Goal: Transaction & Acquisition: Book appointment/travel/reservation

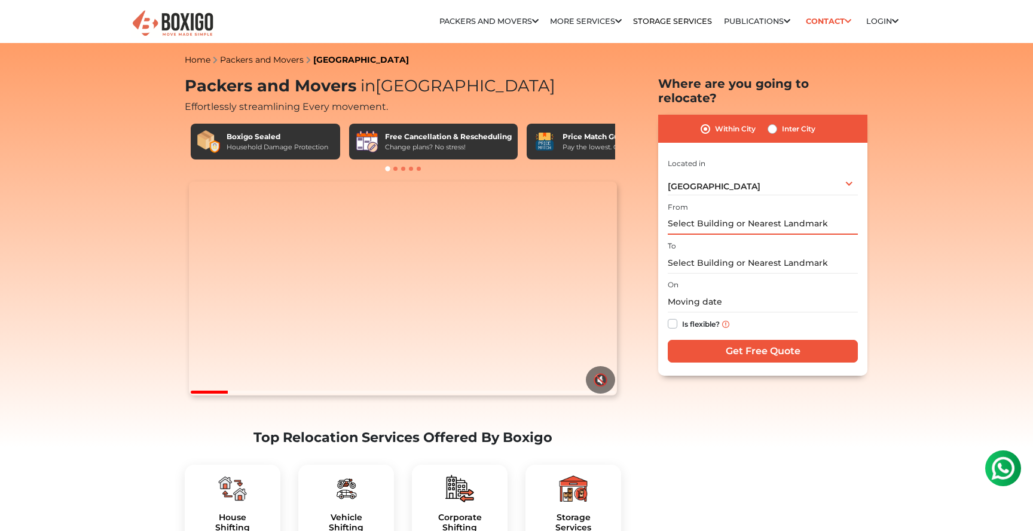
click at [709, 214] on input "text" at bounding box center [762, 224] width 190 height 21
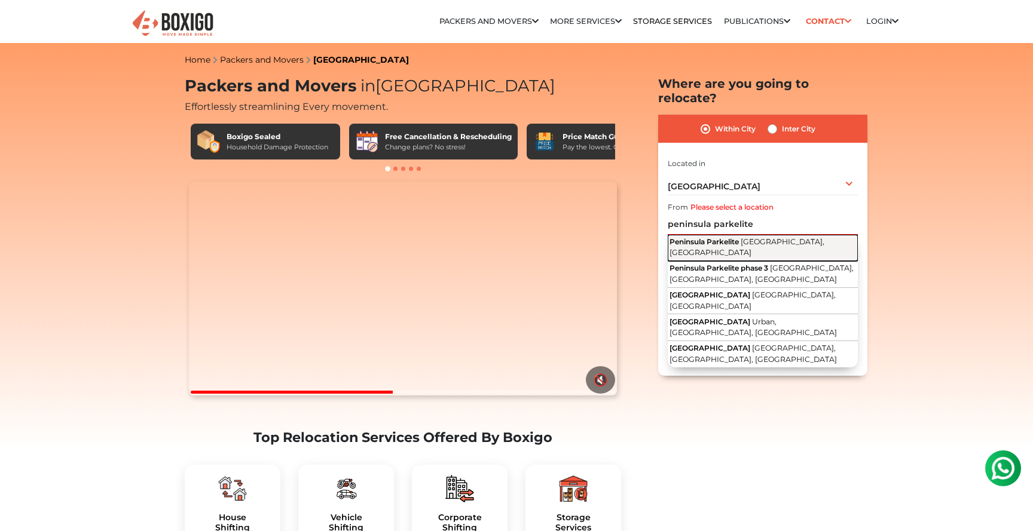
click at [716, 237] on span "Peninsula Parkelite" at bounding box center [703, 241] width 69 height 9
type input "[GEOGRAPHIC_DATA], [GEOGRAPHIC_DATA], [GEOGRAPHIC_DATA]"
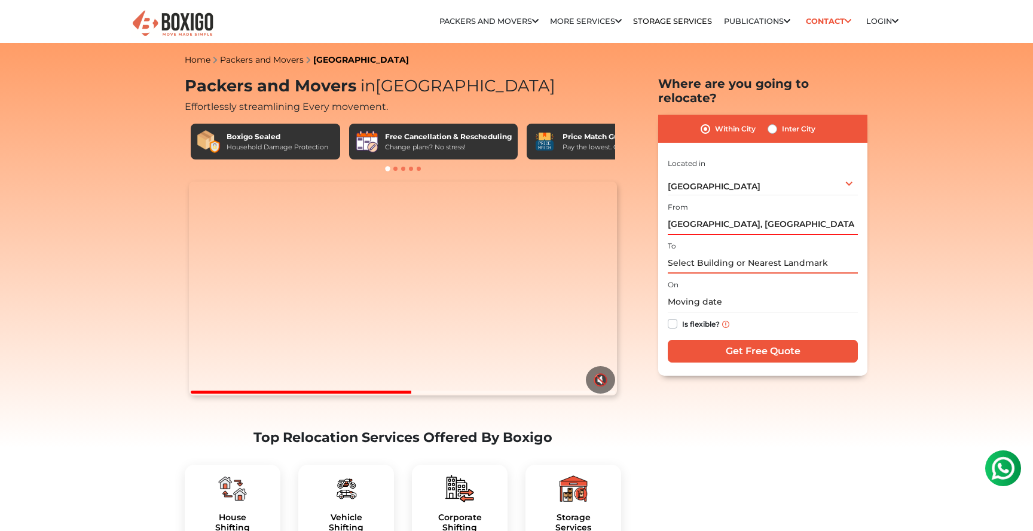
click at [714, 253] on input "text" at bounding box center [762, 263] width 190 height 21
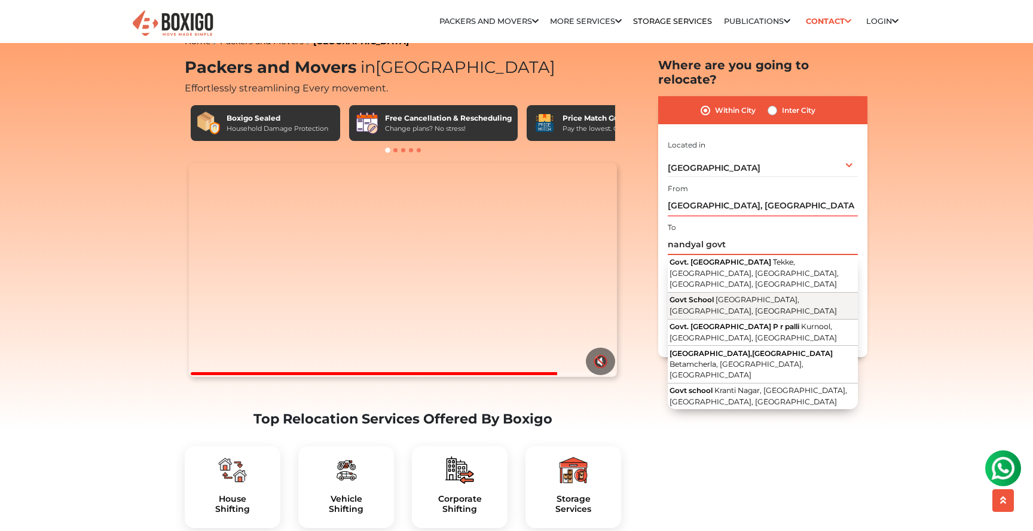
scroll to position [16, 0]
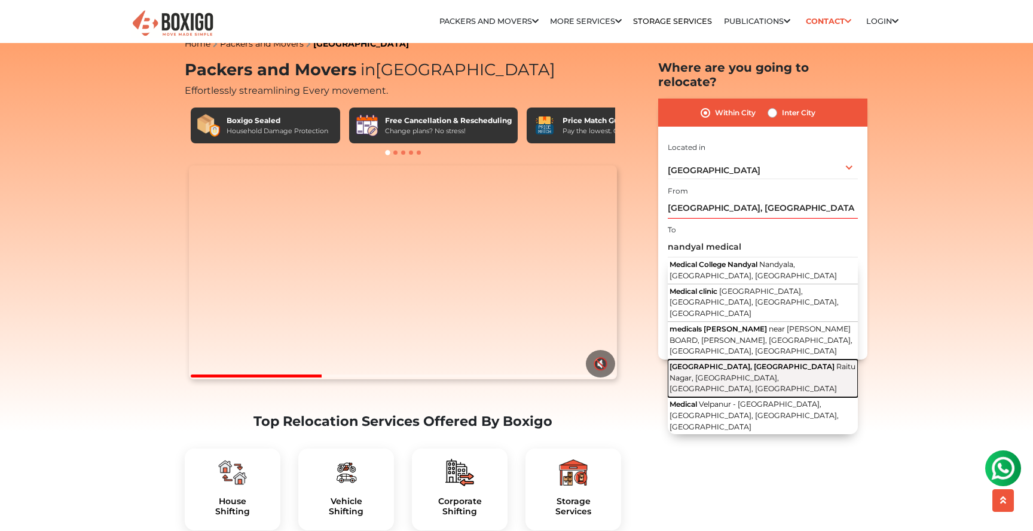
click at [730, 362] on span "Raitu Nagar, [GEOGRAPHIC_DATA], [GEOGRAPHIC_DATA], [GEOGRAPHIC_DATA]" at bounding box center [762, 377] width 186 height 31
type input "[GEOGRAPHIC_DATA], [GEOGRAPHIC_DATA], [GEOGRAPHIC_DATA], [GEOGRAPHIC_DATA], [GE…"
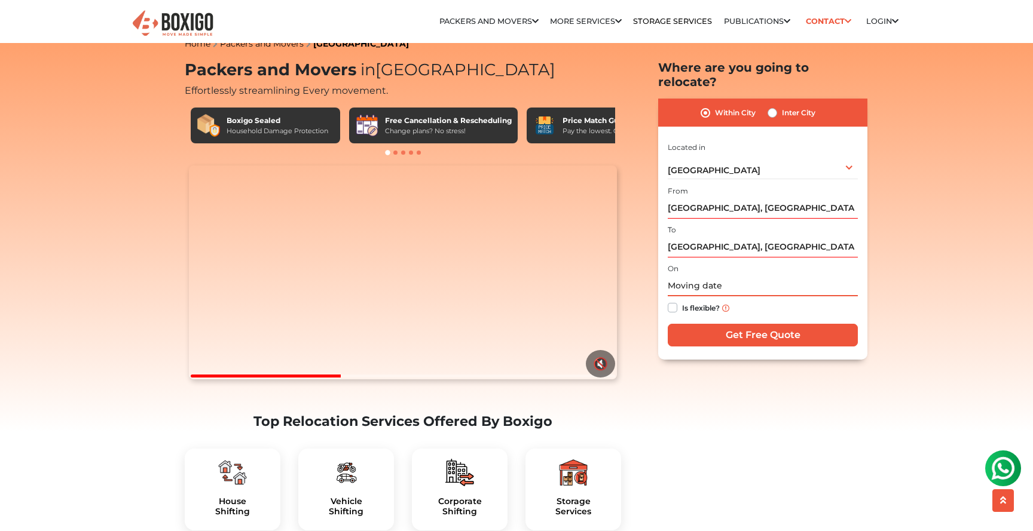
click at [722, 275] on input "text" at bounding box center [762, 285] width 190 height 21
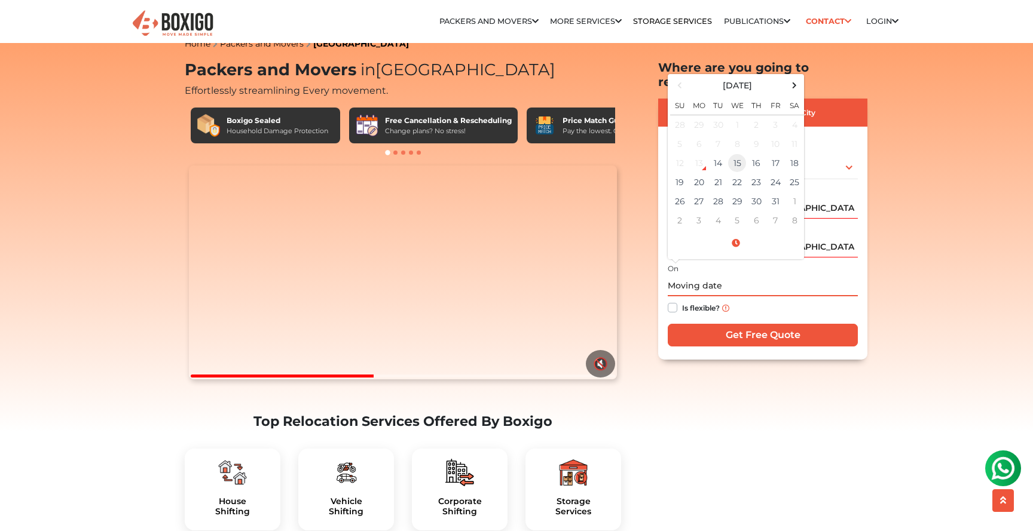
click at [737, 154] on td "15" at bounding box center [736, 163] width 19 height 19
type input "[DATE] 12:00 AM"
click at [744, 296] on div "Is flexible?" at bounding box center [762, 307] width 190 height 23
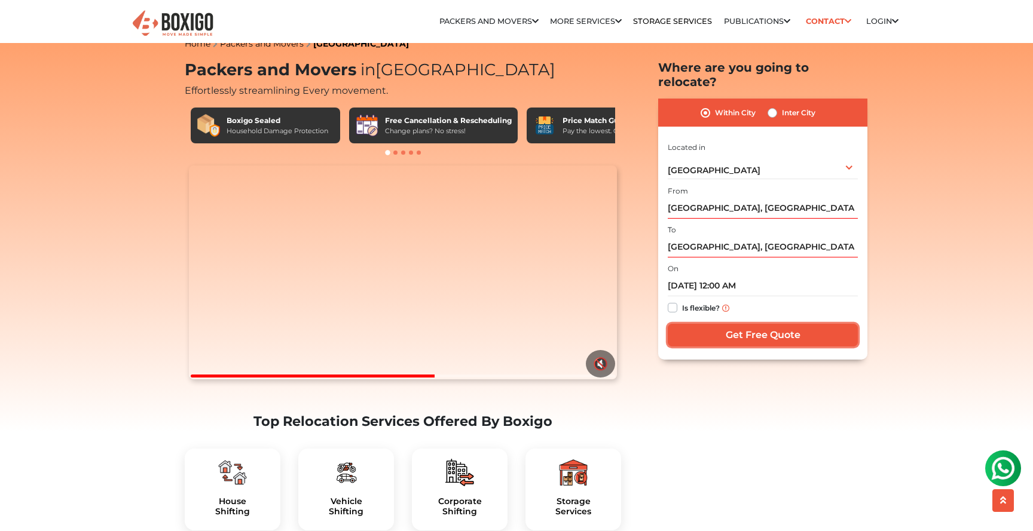
click at [730, 326] on input "Get Free Quote" at bounding box center [762, 335] width 190 height 23
